Goal: Task Accomplishment & Management: Use online tool/utility

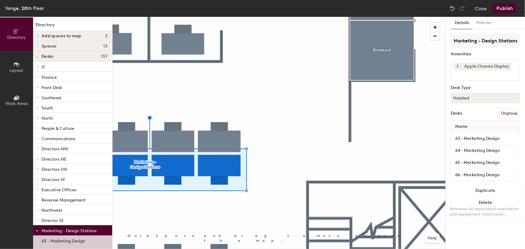
click at [506, 114] on button "Ungroup" at bounding box center [509, 113] width 22 height 10
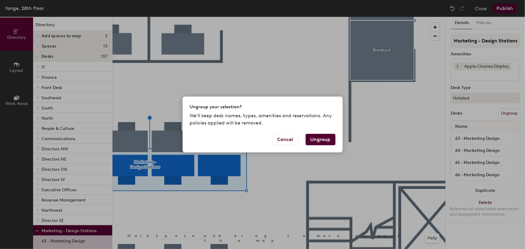
click at [317, 139] on button "Ungroup" at bounding box center [320, 139] width 30 height 11
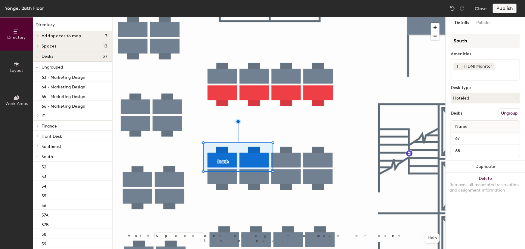
click at [508, 114] on button "Ungroup" at bounding box center [509, 113] width 22 height 10
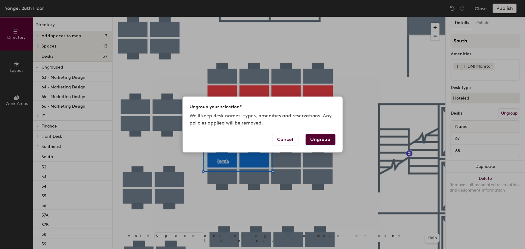
click at [321, 140] on button "Ungroup" at bounding box center [320, 139] width 30 height 11
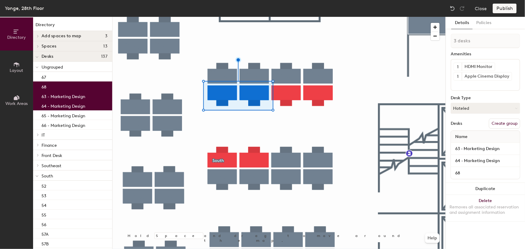
type input "4 desks"
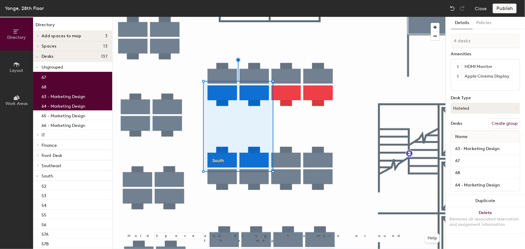
click at [502, 124] on button "Create group" at bounding box center [504, 123] width 31 height 10
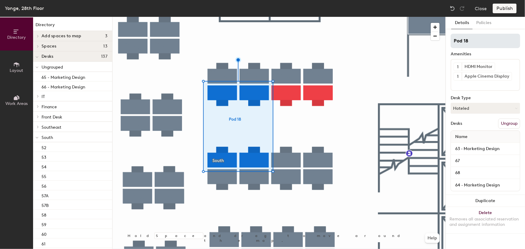
click at [417, 39] on div "Directory Layout Work Areas Directory Add spaces to map 3 P&C 1 P&C 2 Training …" at bounding box center [262, 133] width 525 height 232
click at [478, 40] on input "Marketing Design" at bounding box center [484, 41] width 69 height 14
type input "Marketing Design"
click at [505, 10] on div "Publish" at bounding box center [505, 9] width 27 height 10
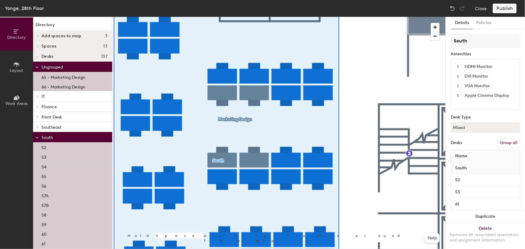
click at [500, 141] on button "Group all" at bounding box center [508, 143] width 23 height 10
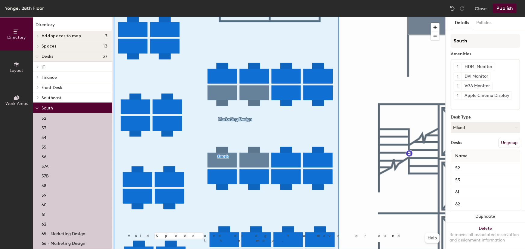
click at [508, 10] on button "Publish" at bounding box center [504, 9] width 24 height 10
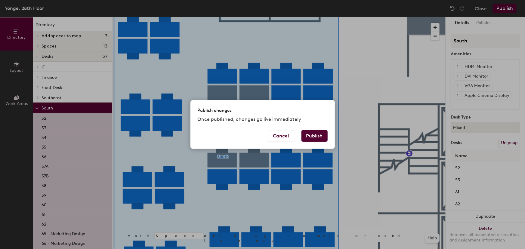
click at [323, 133] on button "Publish" at bounding box center [314, 135] width 26 height 11
